Goal: Information Seeking & Learning: Learn about a topic

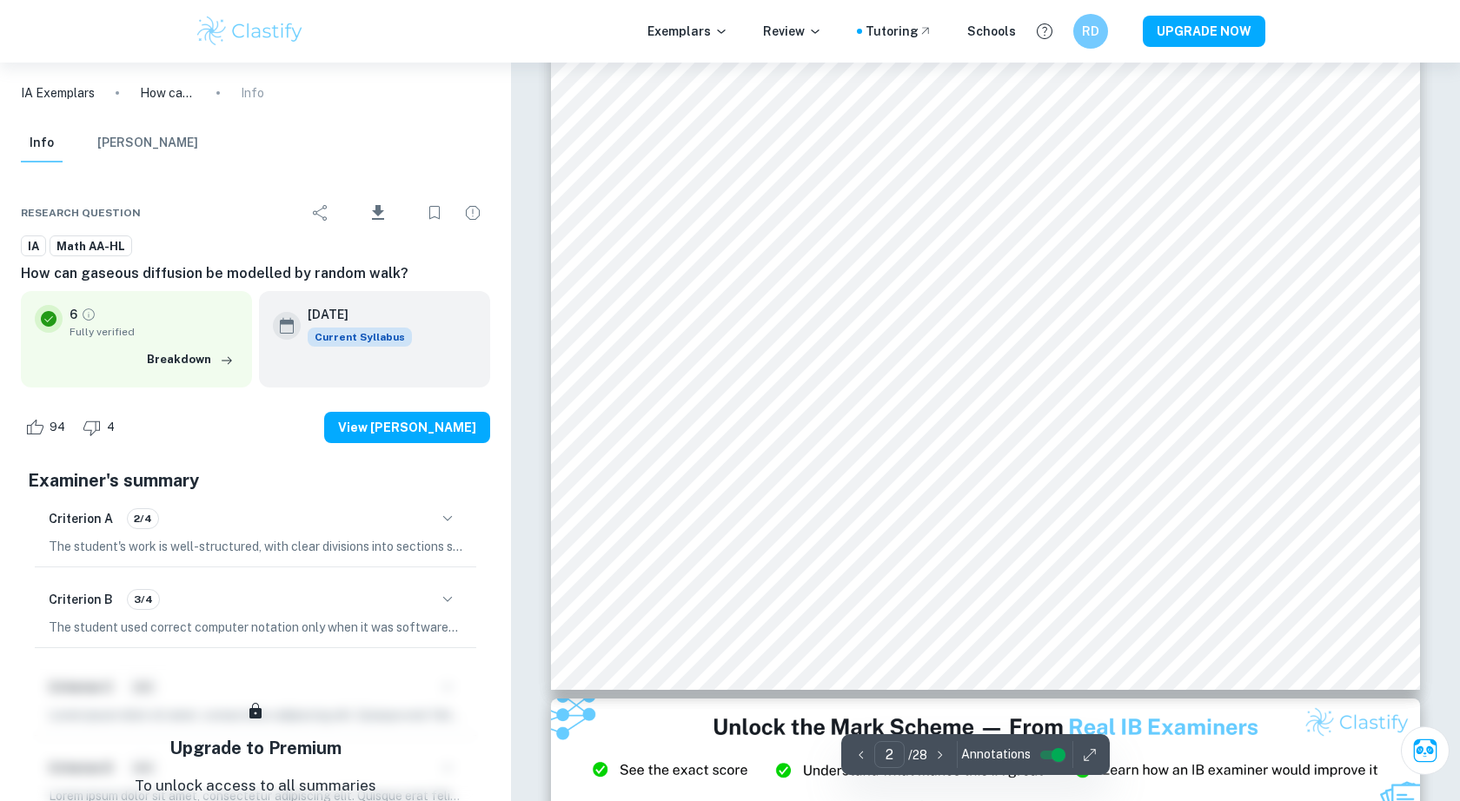
scroll to position [1999, 0]
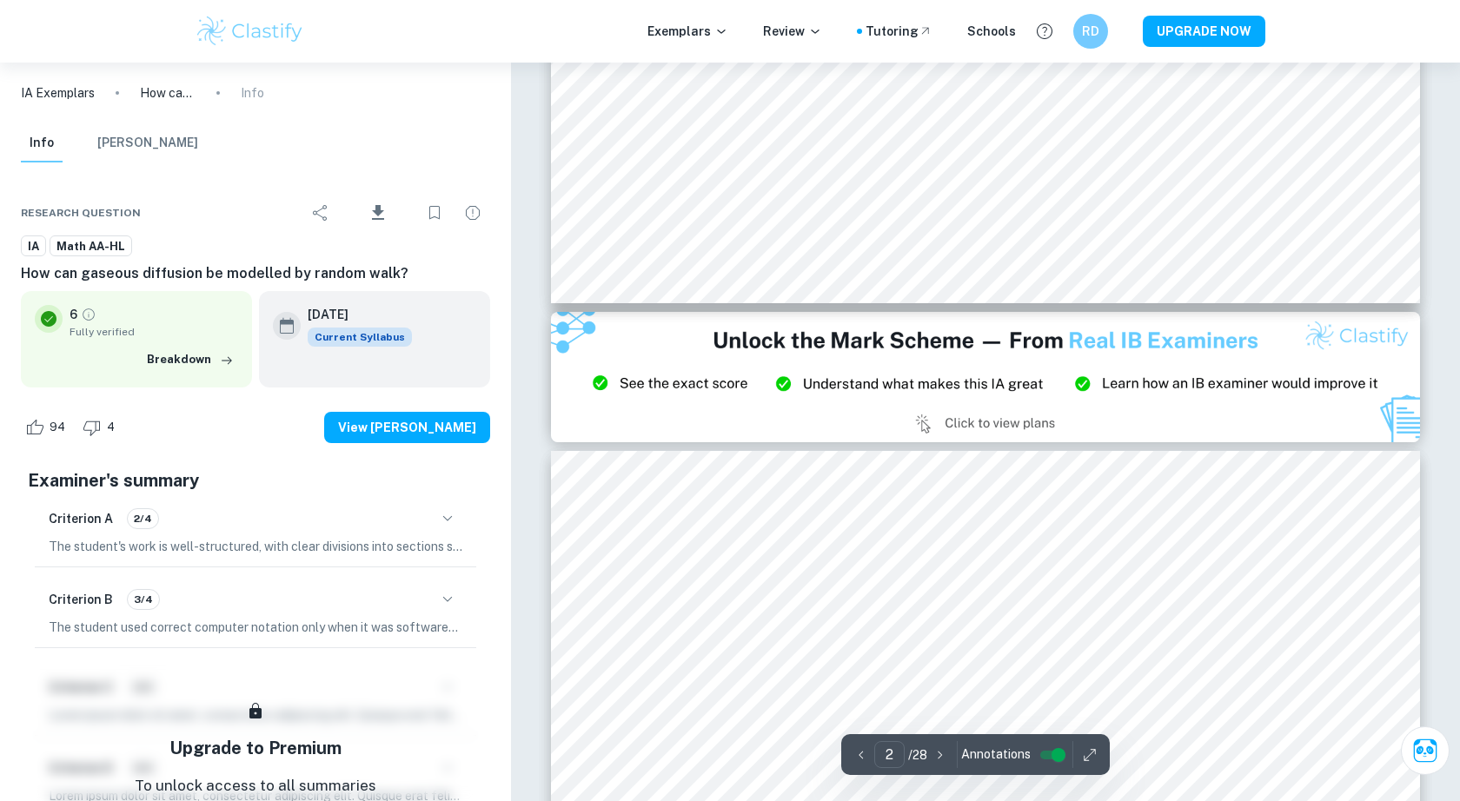
type input "3"
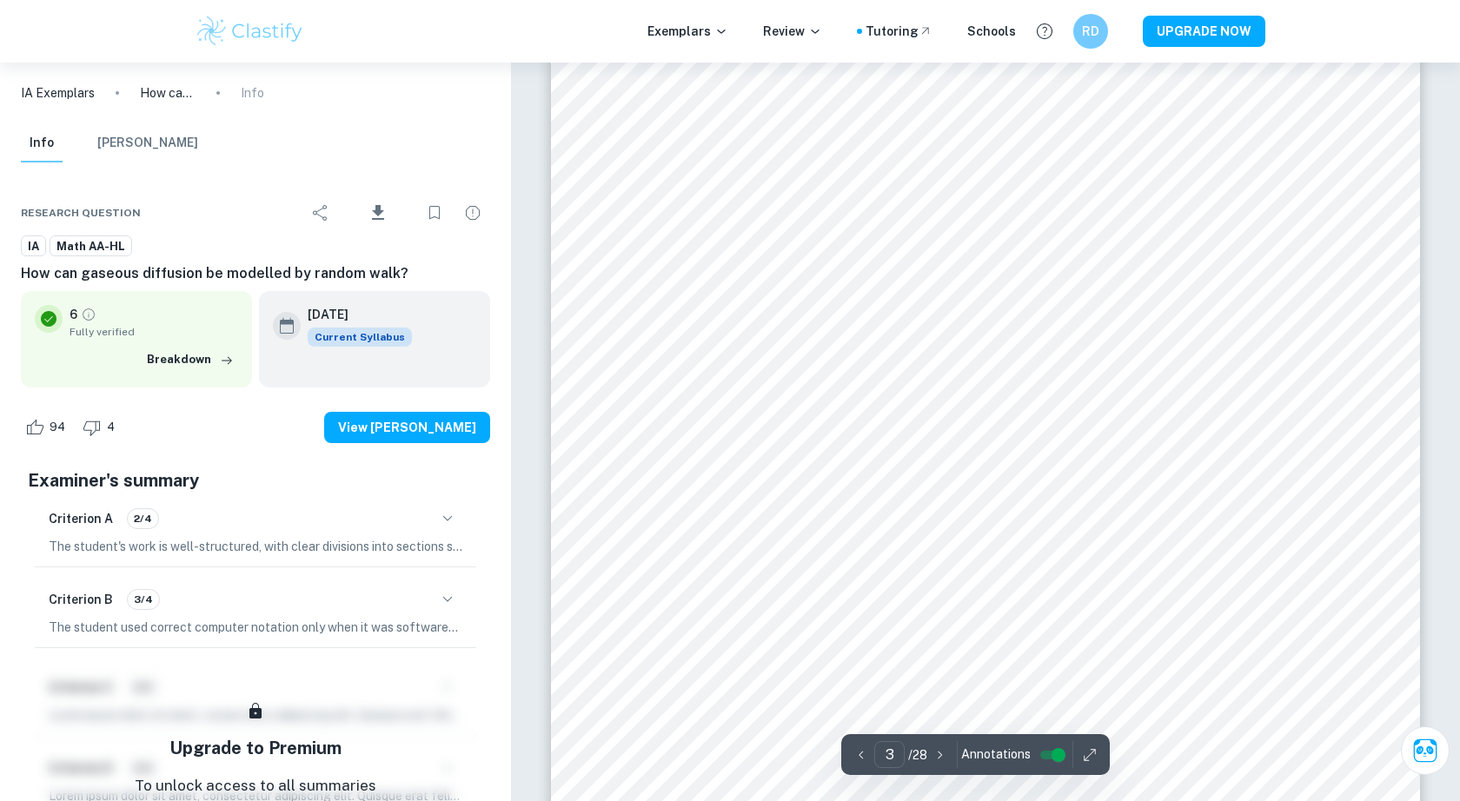
scroll to position [2954, 0]
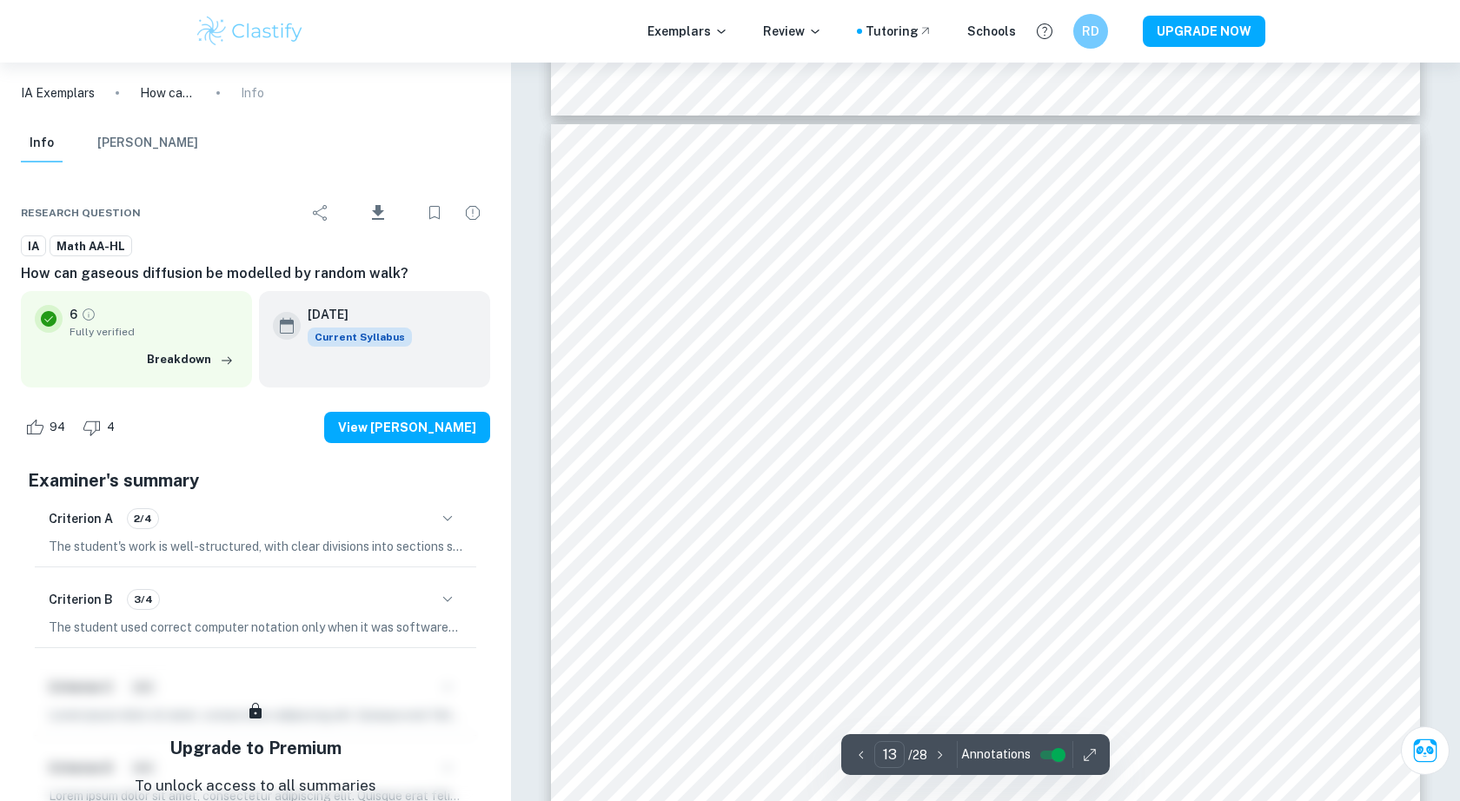
scroll to position [15241, 0]
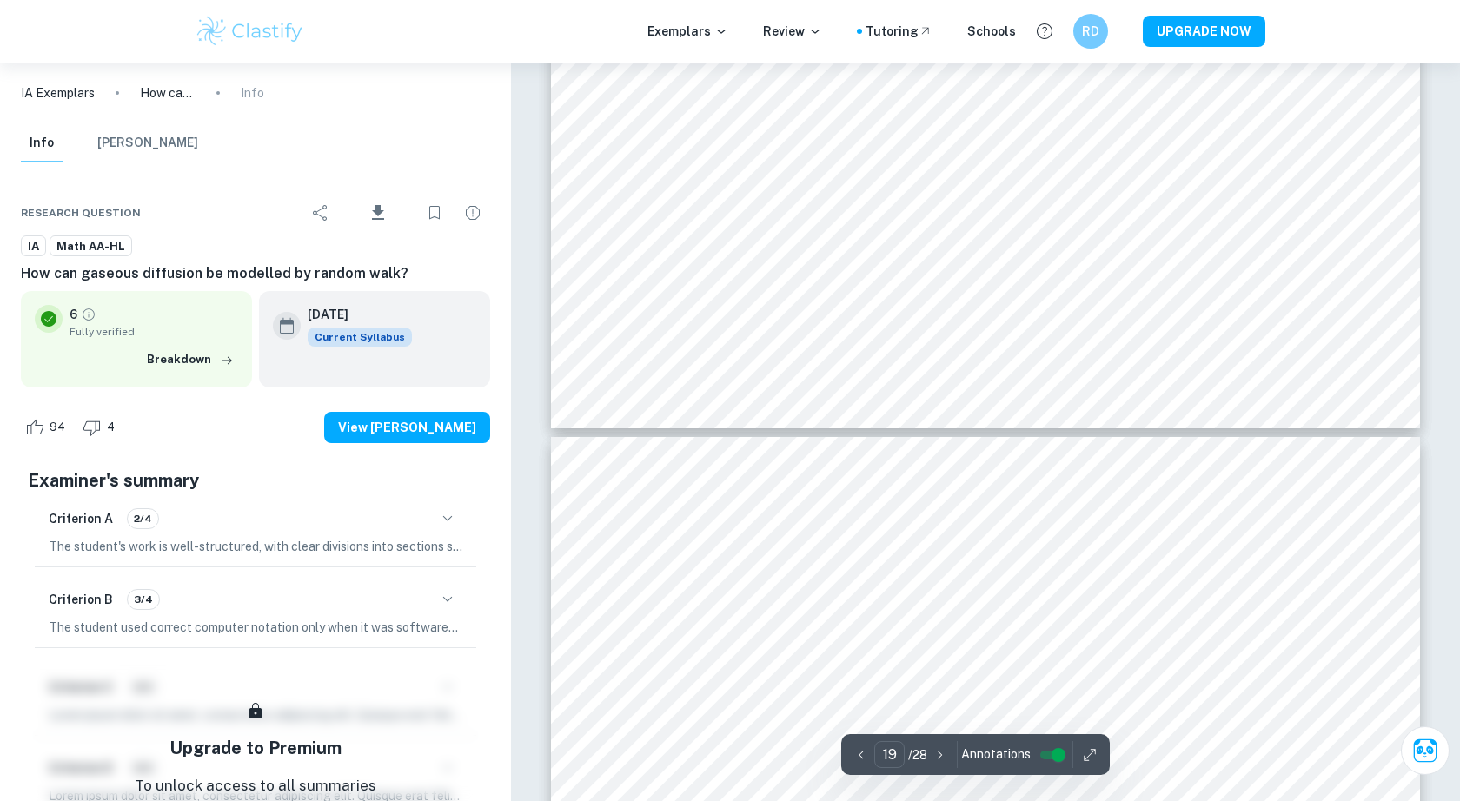
type input "20"
